Goal: Transaction & Acquisition: Download file/media

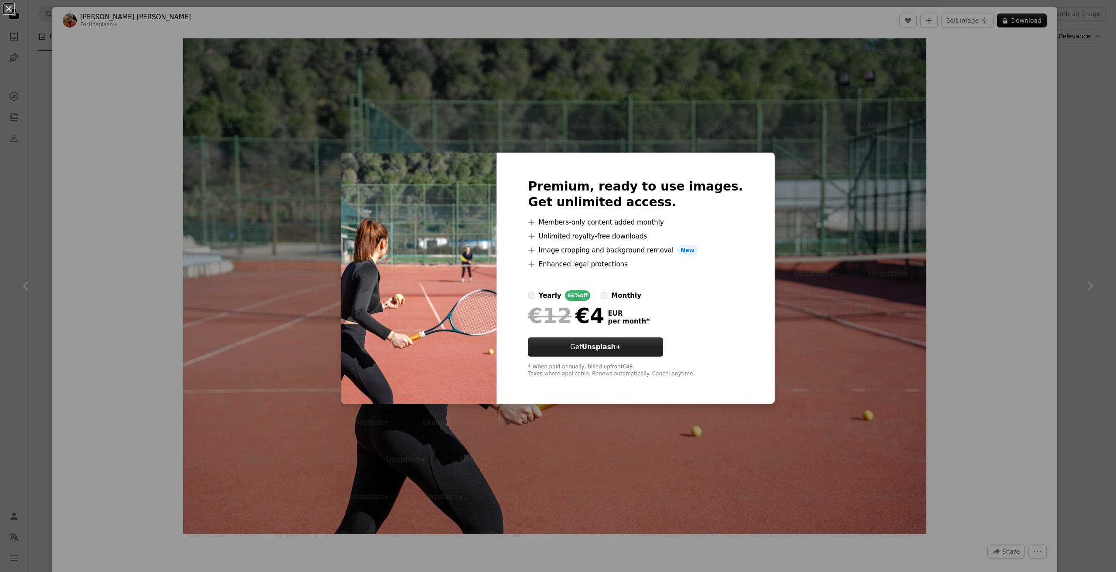
scroll to position [4824, 0]
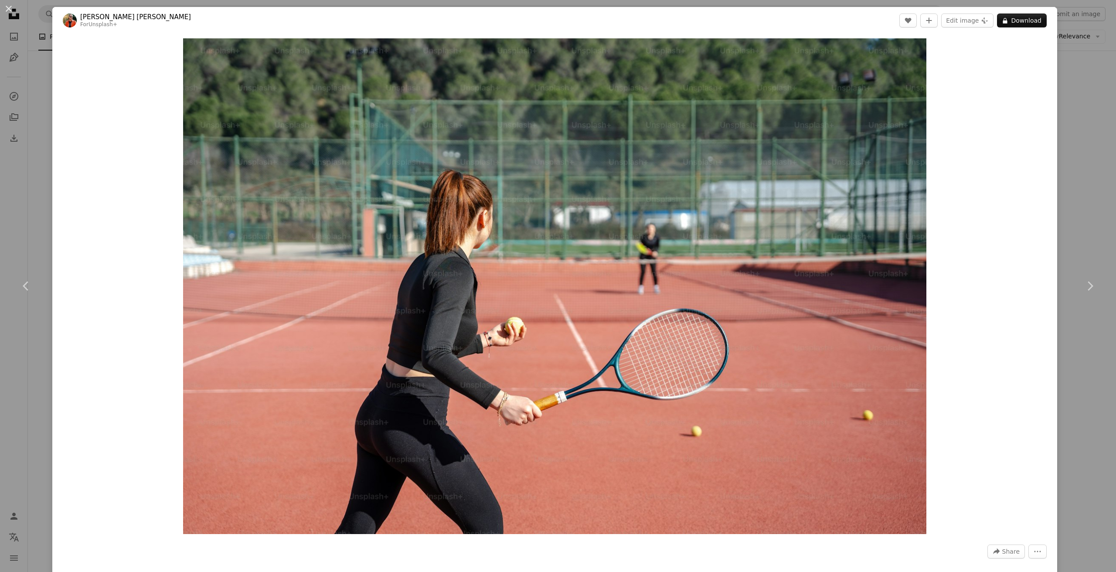
click at [1069, 85] on div "An X shape Chevron left Chevron right [PERSON_NAME] [PERSON_NAME] For Unsplash+…" at bounding box center [558, 286] width 1116 height 572
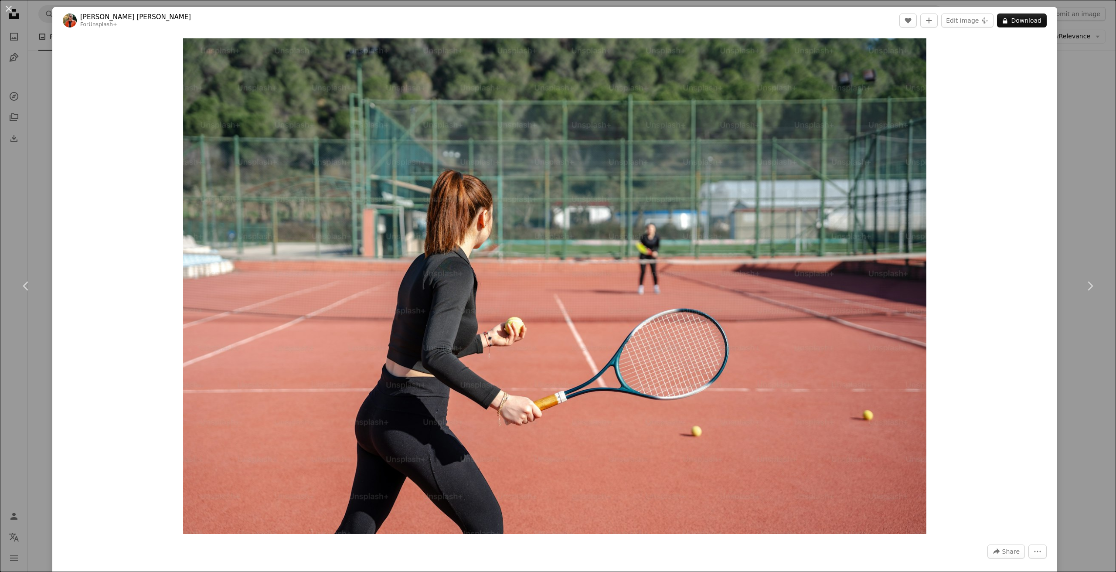
click at [1068, 226] on div "An X shape Chevron left Chevron right [PERSON_NAME] [PERSON_NAME] For Unsplash+…" at bounding box center [558, 286] width 1116 height 572
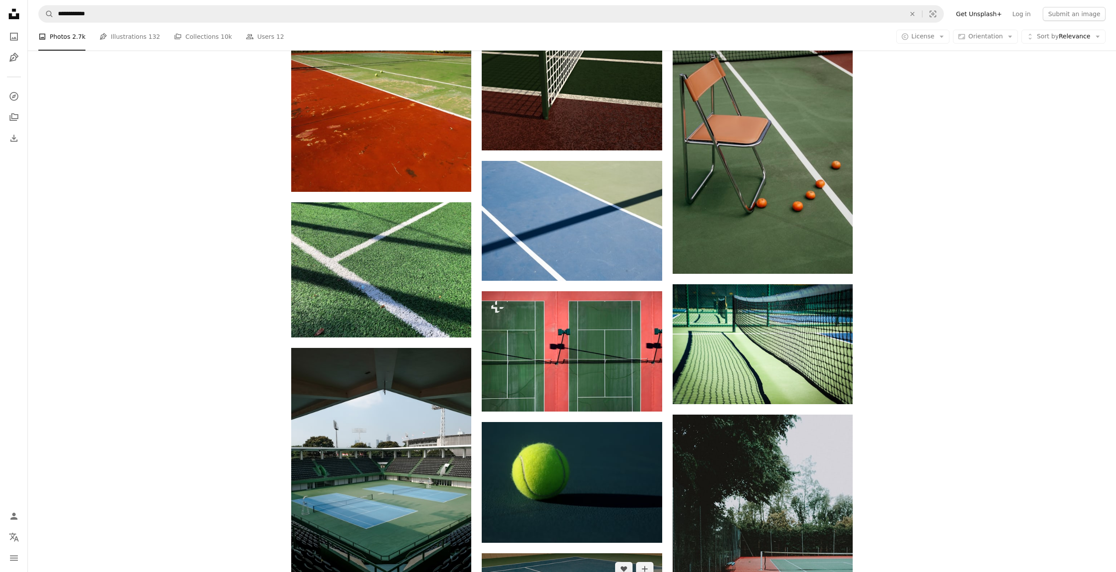
scroll to position [4607, 0]
